Goal: Information Seeking & Learning: Learn about a topic

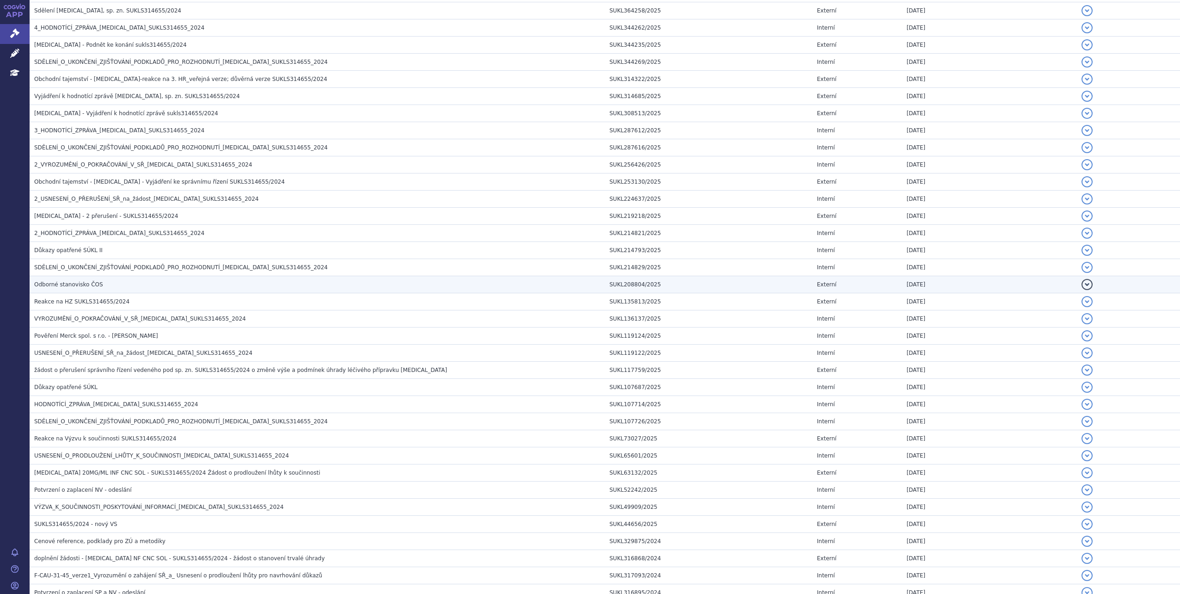
scroll to position [547, 0]
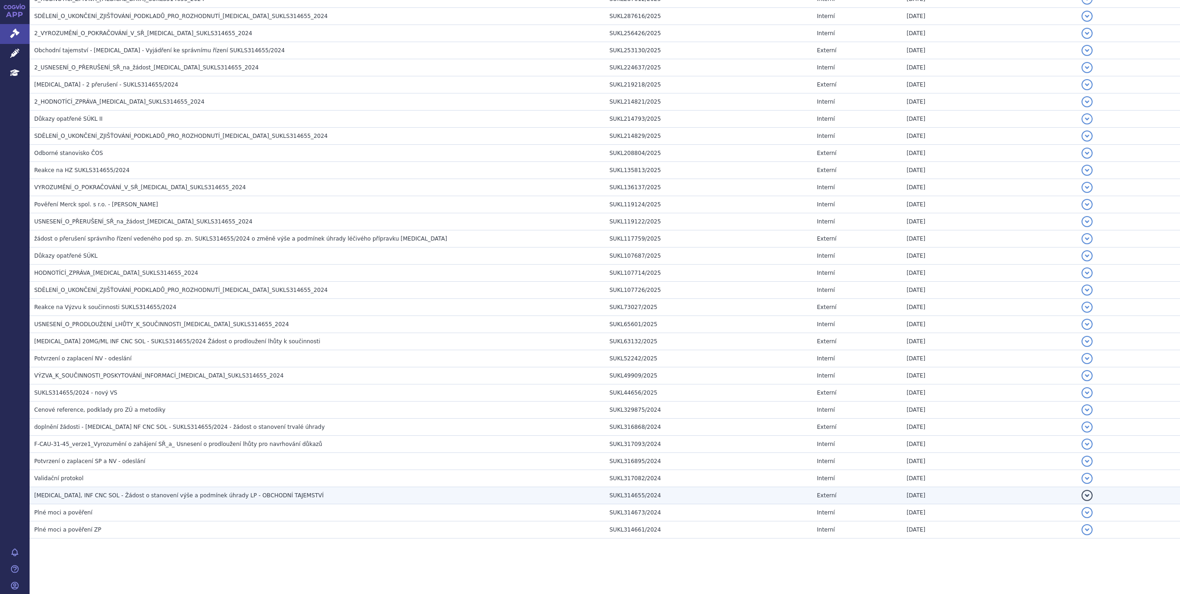
click at [247, 495] on span "BAVENCIO, INF CNC SOL - Žádost o stanovení výše a podmínek úhrady LP - OBCHODNÍ…" at bounding box center [178, 495] width 289 height 6
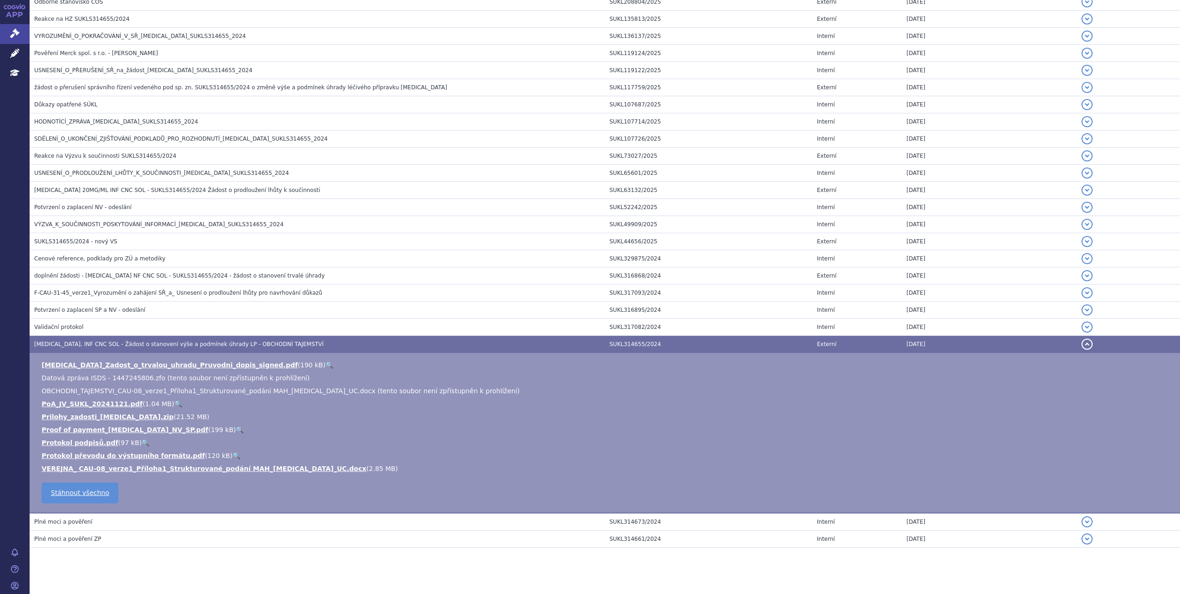
scroll to position [708, 0]
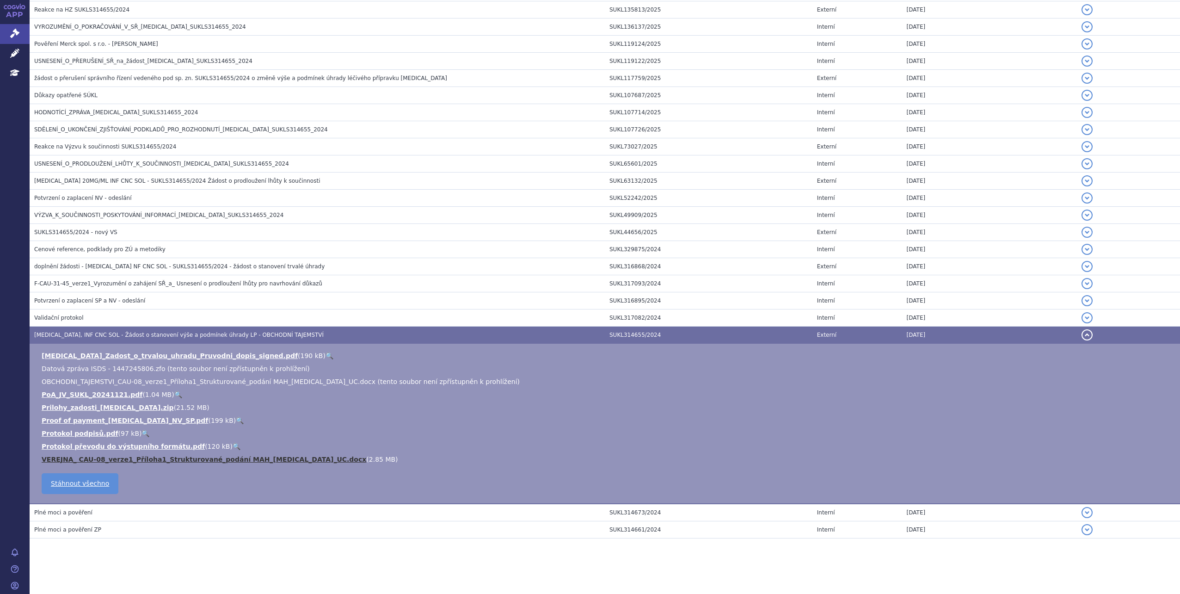
click at [271, 457] on link "VEREJNA_ CAU-08_verze1_Příloha1_Strukturované_podání MAH_Bavencio_UC.docx" at bounding box center [204, 458] width 325 height 7
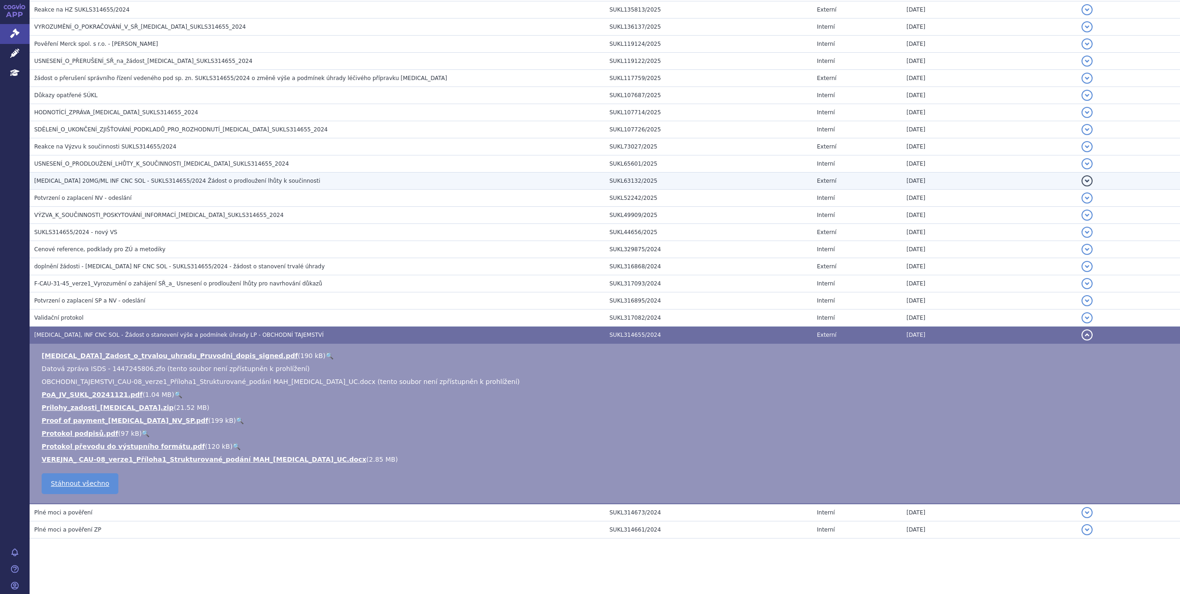
click at [1081, 334] on button "detail" at bounding box center [1086, 334] width 11 height 11
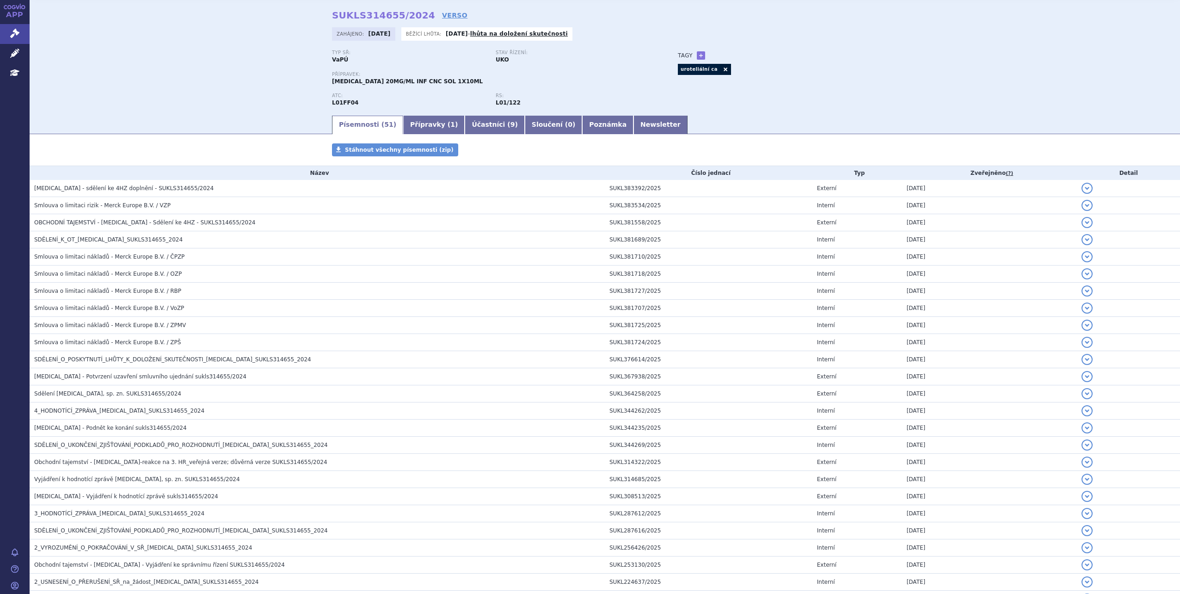
scroll to position [0, 0]
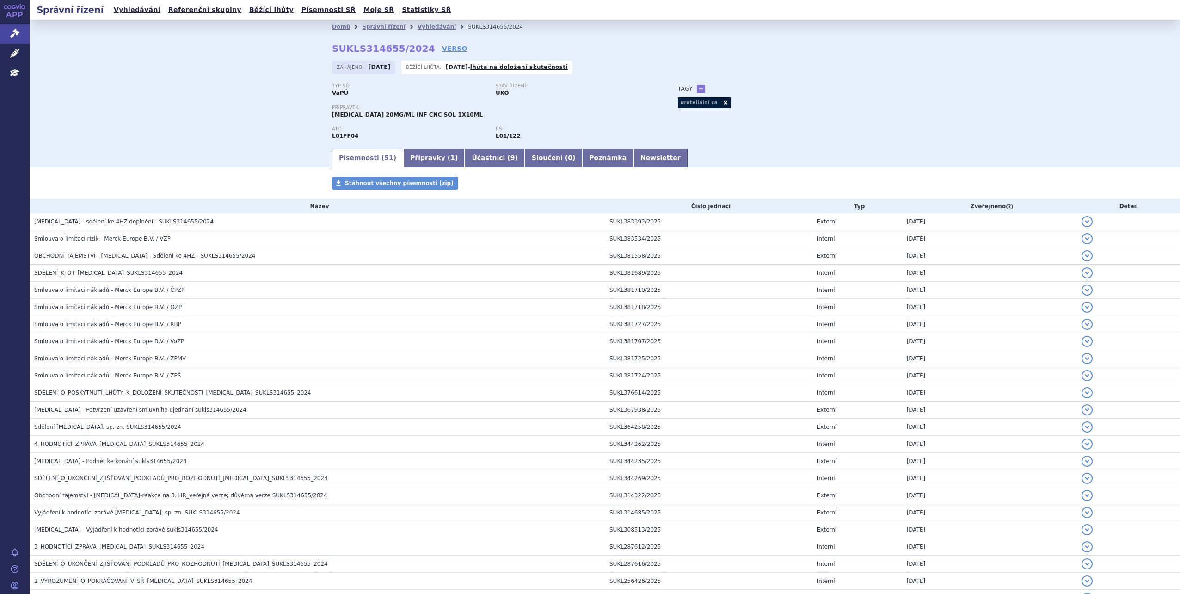
click at [684, 100] on link "uroteliální ca" at bounding box center [699, 102] width 42 height 11
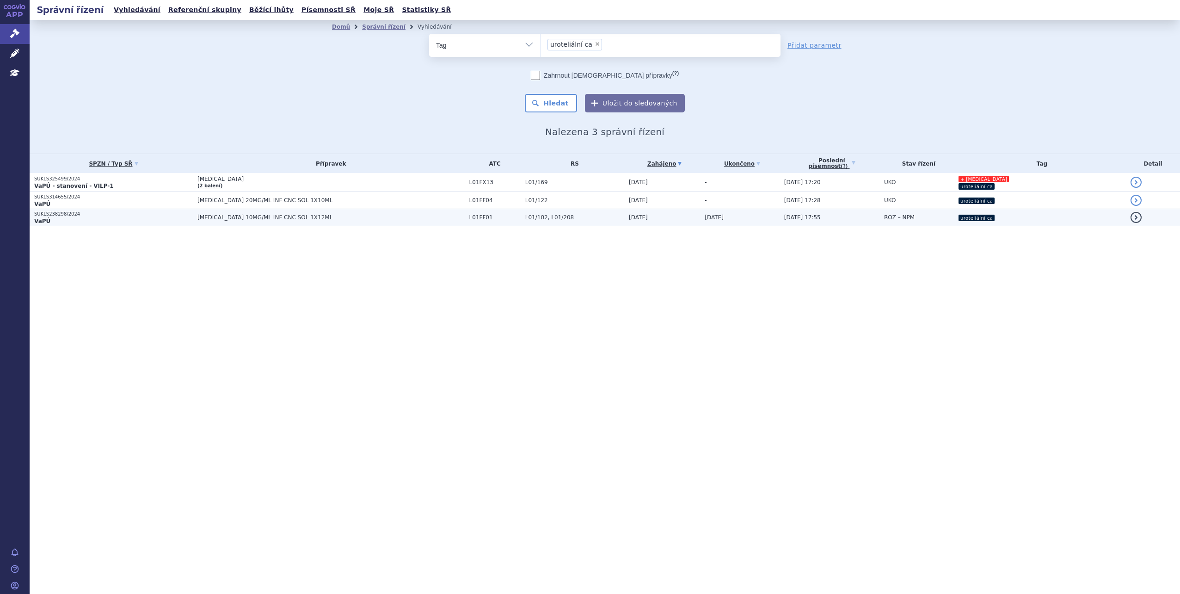
click at [1133, 221] on link "detail" at bounding box center [1135, 217] width 11 height 11
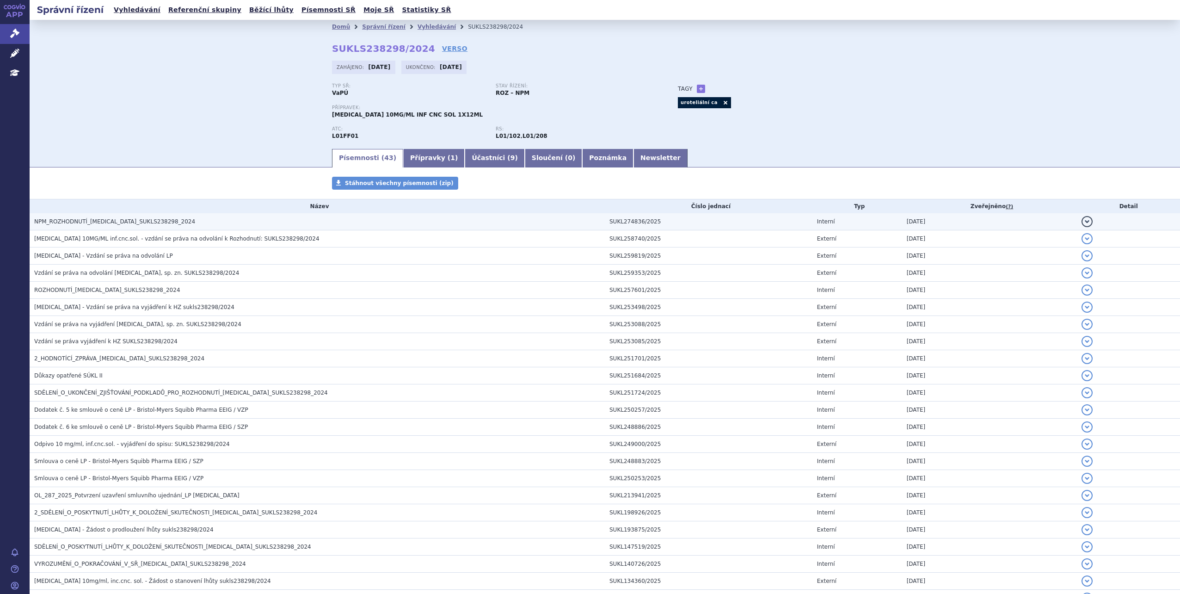
click at [222, 225] on h3 "NPM_ROZHODNUTÍ_OPDIVO_SUKLS238298_2024" at bounding box center [319, 221] width 571 height 9
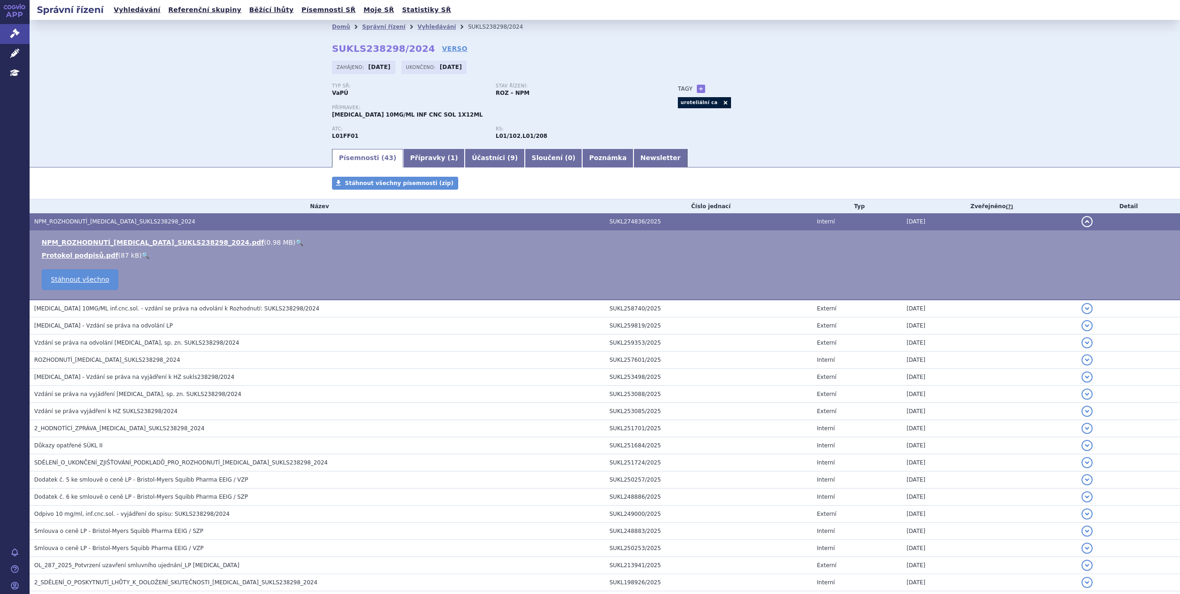
click at [295, 246] on link "🔍" at bounding box center [299, 242] width 8 height 7
click at [418, 29] on link "Vyhledávání" at bounding box center [437, 27] width 38 height 6
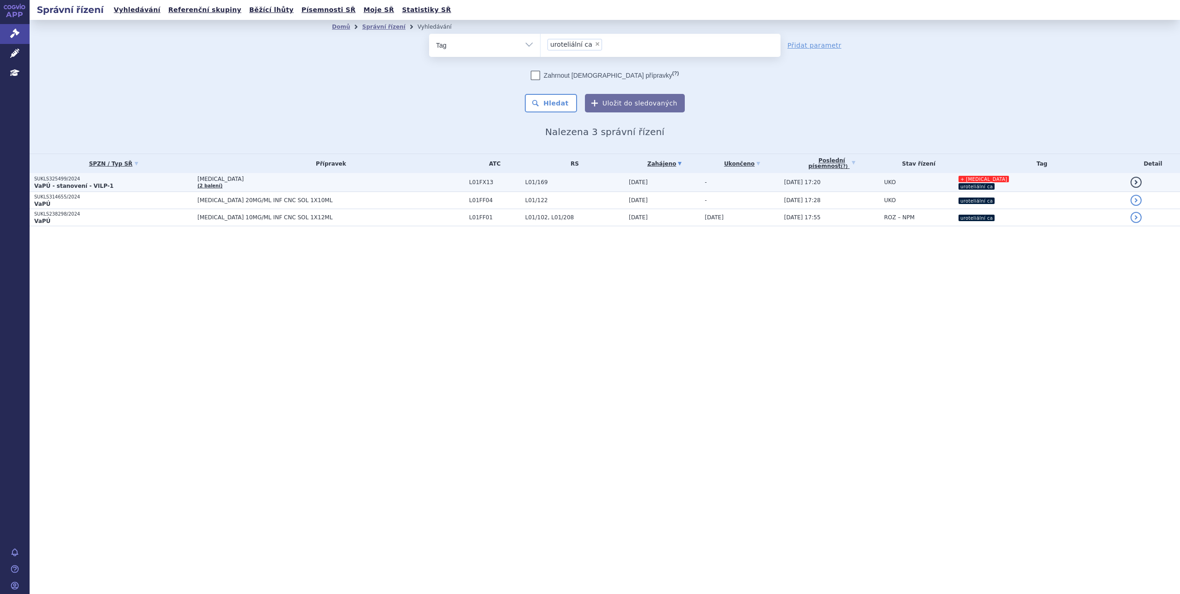
click at [1130, 181] on link "detail" at bounding box center [1135, 182] width 11 height 11
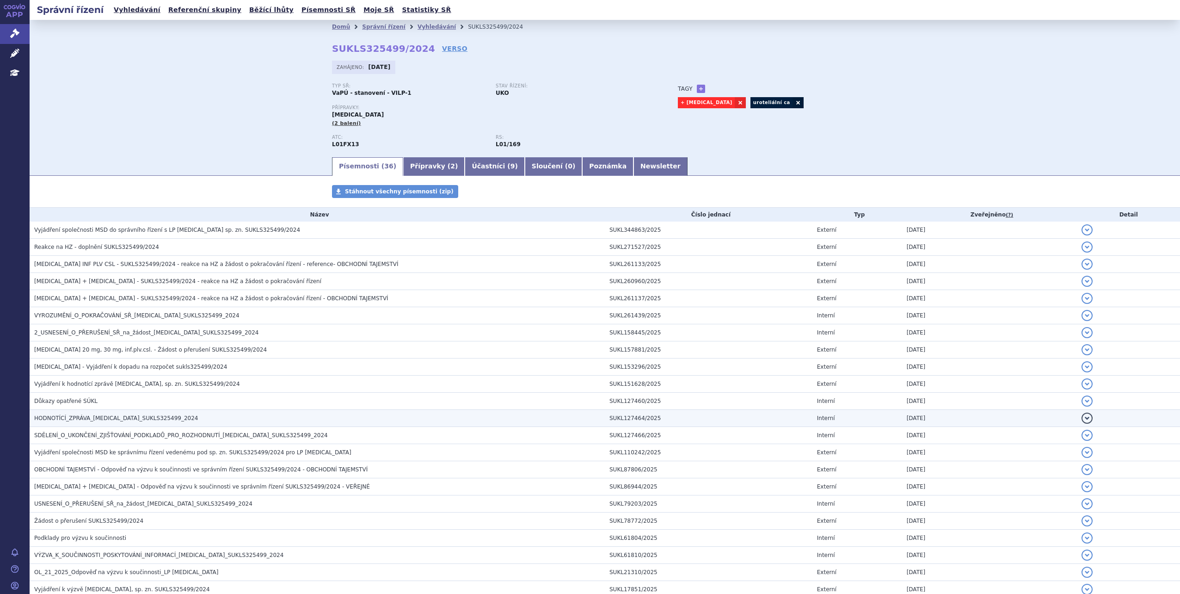
click at [226, 421] on h3 "HODNOTÍCÍ_ZPRÁVA_[MEDICAL_DATA]_SUKLS325499_2024" at bounding box center [319, 417] width 571 height 9
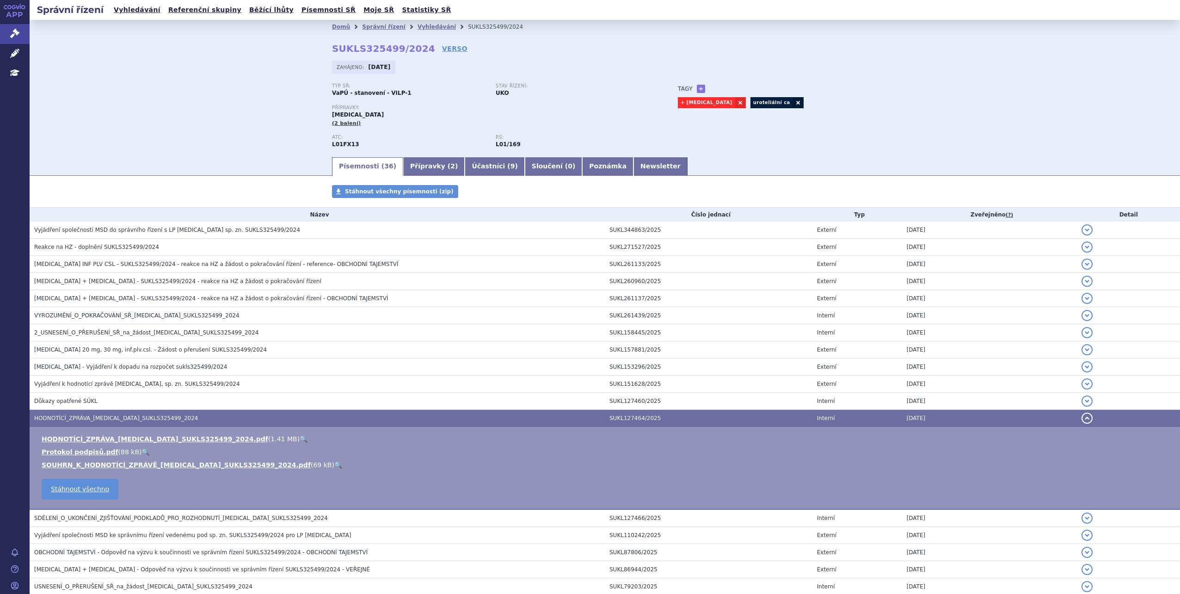
click at [334, 465] on link "🔍" at bounding box center [338, 464] width 8 height 7
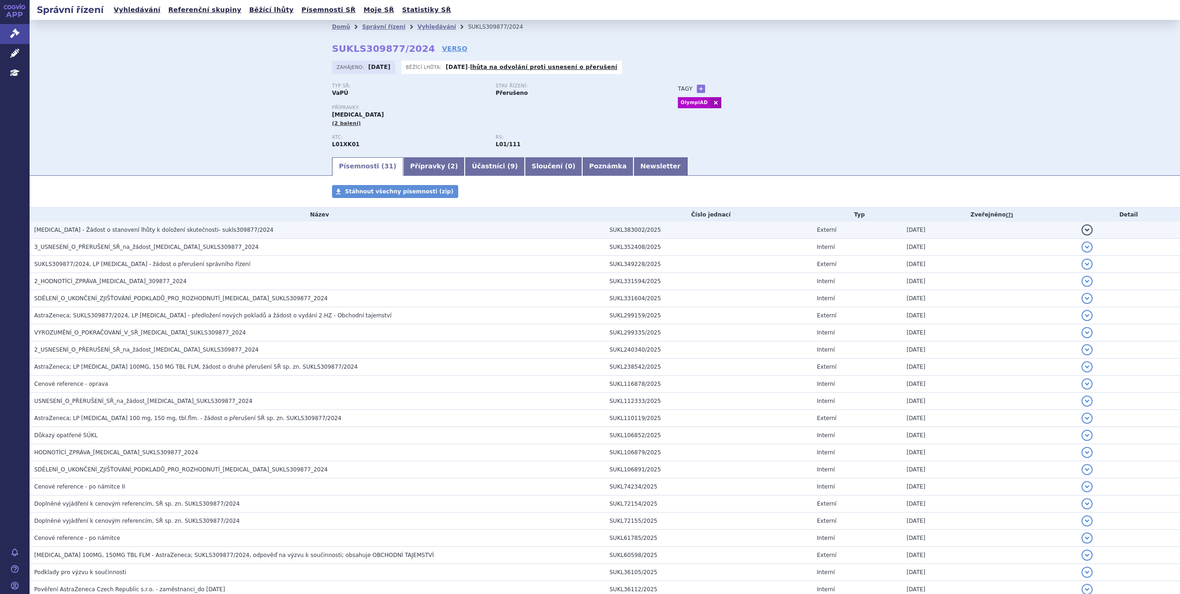
click at [284, 234] on h3 "[MEDICAL_DATA] - Žádost o stanovení lhůty k doložení skutečnosti- sukls309877/2…" at bounding box center [319, 229] width 571 height 9
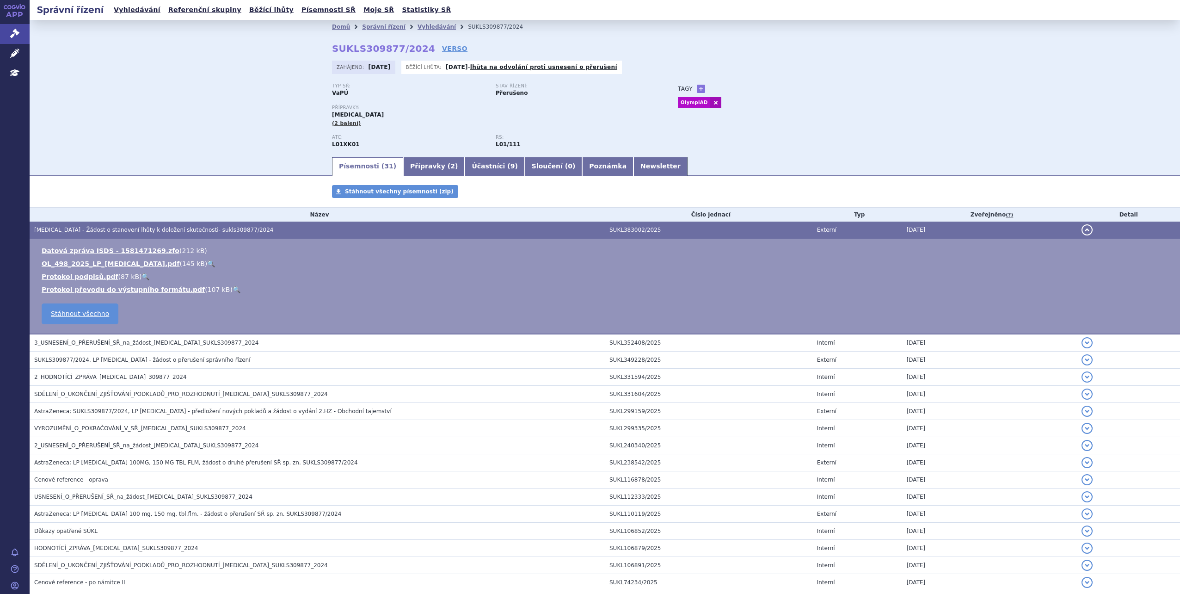
click at [207, 260] on link "🔍" at bounding box center [211, 263] width 8 height 7
